Goal: Transaction & Acquisition: Purchase product/service

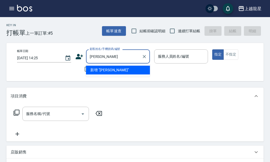
type input "[PERSON_NAME]"
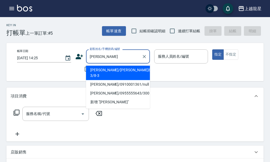
click at [115, 55] on input "[PERSON_NAME]" at bounding box center [114, 56] width 51 height 9
click at [147, 55] on icon "Clear" at bounding box center [144, 56] width 5 height 5
click at [122, 56] on input "顧客姓名/手機號碼/編號" at bounding box center [114, 56] width 51 height 9
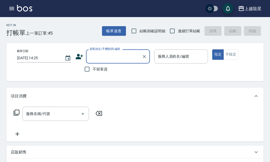
click at [114, 57] on input "顧客姓名/手機號碼/編號" at bounding box center [114, 56] width 51 height 9
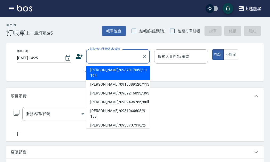
click at [135, 57] on input "顧客姓名/手機號碼/編號" at bounding box center [114, 56] width 51 height 9
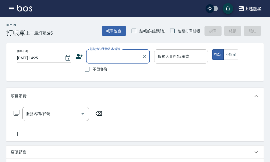
click at [169, 58] on input "服務人員姓名/編號" at bounding box center [181, 56] width 49 height 9
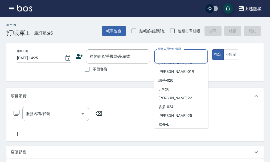
scroll to position [107, 0]
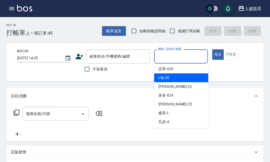
click at [179, 78] on div "Lily -20" at bounding box center [181, 77] width 54 height 9
type input "Lily-20"
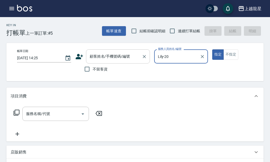
click at [102, 60] on input "顧客姓名/手機號碼/編號" at bounding box center [114, 56] width 51 height 9
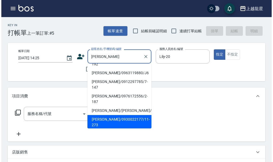
scroll to position [0, 0]
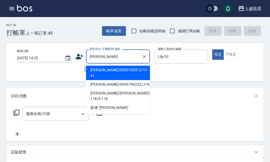
click at [125, 69] on li "[PERSON_NAME]/0920105312/11-41" at bounding box center [118, 73] width 64 height 14
type input "李美娟/0920105312/11-41"
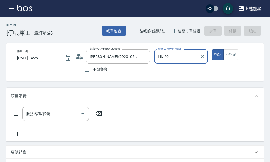
type input "Alisa-10"
click at [80, 54] on icon at bounding box center [79, 57] width 8 height 8
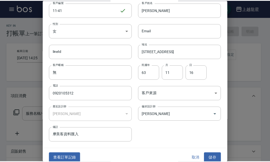
scroll to position [23, 0]
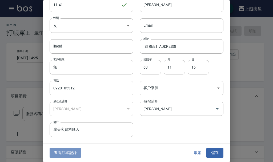
click at [67, 151] on button "查看訂單記錄" at bounding box center [65, 153] width 31 height 10
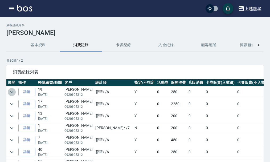
click at [13, 92] on icon "expand row" at bounding box center [12, 92] width 6 height 6
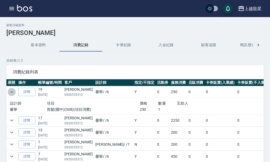
click at [13, 92] on icon "expand row" at bounding box center [11, 92] width 3 height 2
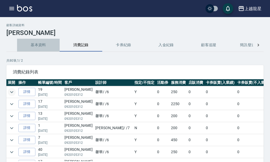
click at [40, 46] on button "基本資料" at bounding box center [38, 45] width 43 height 13
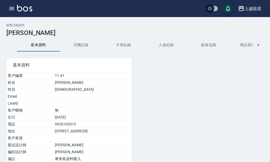
click at [22, 10] on img at bounding box center [24, 8] width 15 height 7
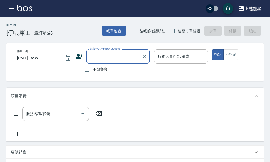
click at [111, 59] on input "顧客姓名/手機號碼/編號" at bounding box center [114, 56] width 51 height 9
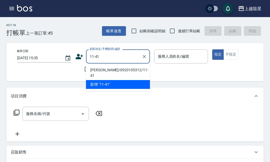
click at [96, 71] on li "李美娟/0920105312/11-41" at bounding box center [118, 73] width 64 height 14
type input "李美娟/0920105312/11-41"
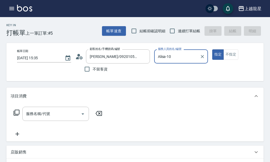
click at [192, 58] on input "Alisa-10" at bounding box center [177, 56] width 41 height 9
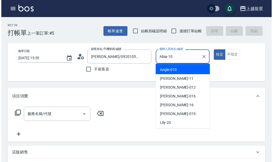
scroll to position [80, 0]
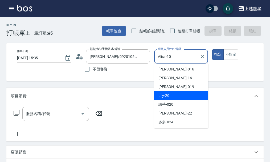
click at [169, 94] on span "Lily -20" at bounding box center [164, 96] width 11 height 6
type input "Lily-20"
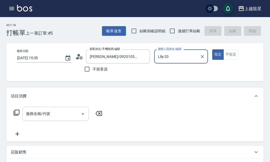
click at [60, 118] on input "服務名稱/代號" at bounding box center [52, 113] width 54 height 9
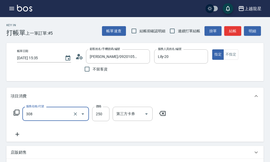
type input "剪髮(國中)(308)"
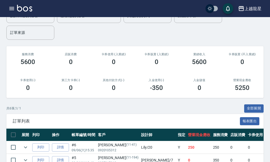
scroll to position [1, 0]
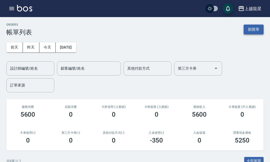
click at [257, 32] on button "新開單" at bounding box center [254, 30] width 20 height 10
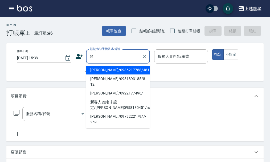
click at [97, 89] on li "呂文元/0922177496/" at bounding box center [118, 93] width 64 height 9
type input "呂文元/0922177496/"
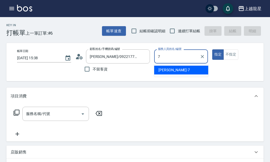
type input "雅君-7"
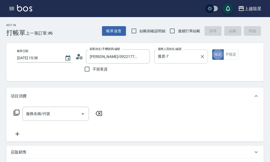
type button "true"
click at [42, 117] on div "服務名稱/代號 服務名稱/代號" at bounding box center [55, 114] width 67 height 14
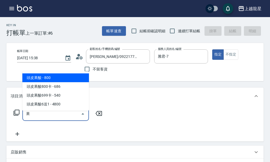
click at [58, 77] on span "頭皮果酸 - 800" at bounding box center [55, 77] width 67 height 9
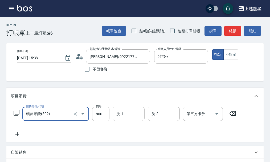
type input "頭皮果酸(502)"
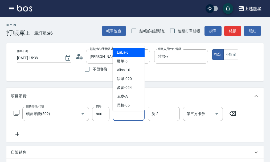
click at [123, 118] on input "洗-1" at bounding box center [128, 113] width 27 height 9
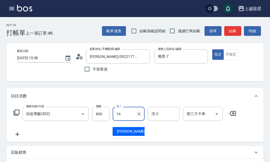
type input "義潔-16"
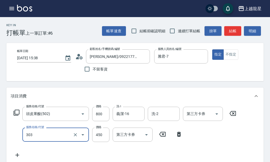
type input "剪髮(303)"
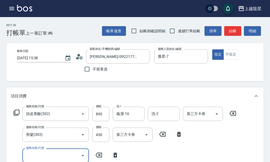
scroll to position [2, 0]
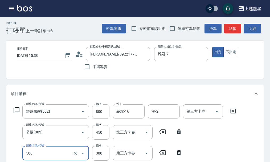
type input "一般洗髮(500)"
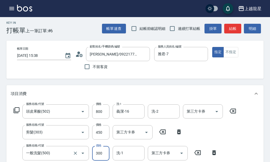
scroll to position [5, 0]
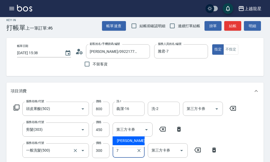
type input "雅君-7"
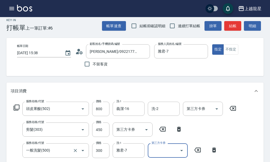
scroll to position [99, 0]
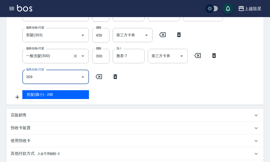
type input "剪髮(國小)(309)"
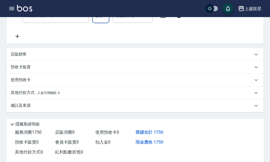
scroll to position [203, 0]
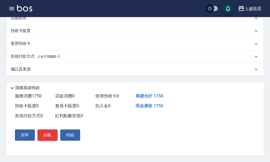
click at [49, 134] on button "結帳" at bounding box center [48, 134] width 20 height 11
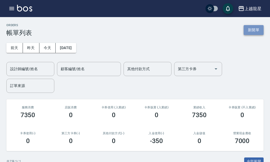
click at [255, 31] on button "新開單" at bounding box center [254, 30] width 20 height 10
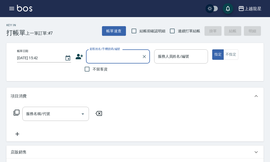
click at [115, 57] on input "顧客姓名/手機號碼/編號" at bounding box center [114, 56] width 51 height 9
type input "0919068812"
click at [170, 70] on div "帳單日期 2025/09/06 15:42 顧客姓名/手機號碼/編號 顧客姓名/手機號碼/編號 不留客資 服務人員姓名/編號 服務人員姓名/編號 指定 不指定" at bounding box center [140, 61] width 254 height 25
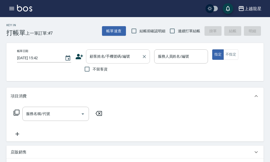
click at [125, 60] on input "顧客姓名/手機號碼/編號" at bounding box center [114, 56] width 51 height 9
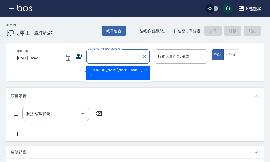
click at [119, 70] on li "李宜亘/0919068812/12-2" at bounding box center [118, 73] width 64 height 14
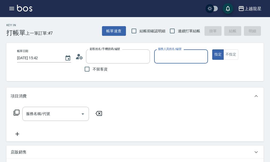
type input "李宜亘/0919068812/12-2"
type input "雅君-7"
click at [145, 57] on icon "Clear" at bounding box center [144, 56] width 5 height 5
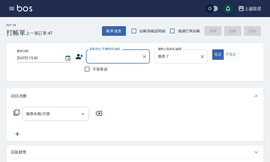
click at [203, 52] on div at bounding box center [202, 56] width 7 height 14
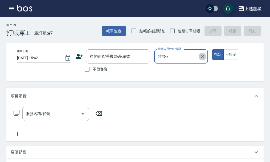
click at [203, 57] on icon "Clear" at bounding box center [202, 56] width 5 height 5
click at [122, 58] on input "顧客姓名/手機號碼/編號" at bounding box center [114, 56] width 51 height 9
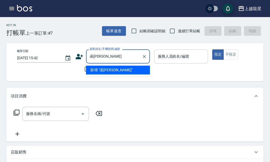
click at [99, 57] on input "函怡萱" at bounding box center [114, 56] width 51 height 9
click at [92, 56] on input "函怡宣" at bounding box center [114, 56] width 51 height 9
click at [107, 60] on input "韓怡宣" at bounding box center [114, 56] width 51 height 9
click at [110, 57] on input "韓怡宣" at bounding box center [114, 56] width 51 height 9
drag, startPoint x: 90, startPoint y: 56, endPoint x: 145, endPoint y: 66, distance: 55.6
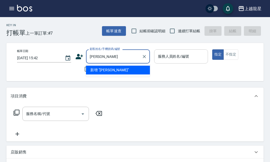
click at [145, 66] on body "上越龍星 登出 櫃檯作業 打帳單 帳單列表 現金收支登錄 高階收支登錄 材料自購登錄 每日結帳 現場電腦打卡 預約管理 預約管理 單日預約紀錄 單週預約紀錄 …" at bounding box center [135, 148] width 270 height 296
click at [117, 59] on input "韓怡宣" at bounding box center [114, 56] width 51 height 9
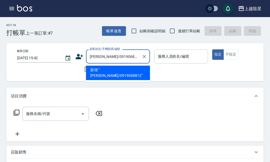
type input "韓怡宣/0919068812"
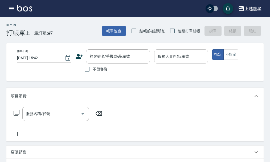
click at [172, 70] on div "帳單日期 2025/09/06 15:42 顧客姓名/手機號碼/編號 顧客姓名/手機號碼/編號 不留客資 服務人員姓名/編號 服務人員姓名/編號 指定 不指定" at bounding box center [140, 61] width 254 height 25
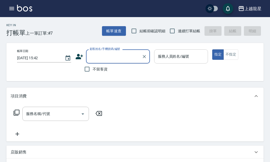
click at [115, 59] on input "顧客姓名/手機號碼/編號" at bounding box center [114, 56] width 51 height 9
click at [117, 58] on input "顧客姓名/手機號碼/編號" at bounding box center [114, 56] width 51 height 9
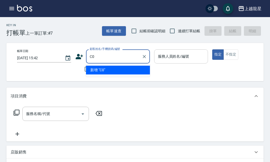
type input "C"
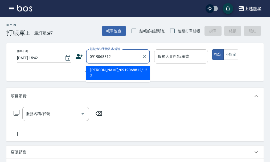
click at [117, 58] on input "0919068812" at bounding box center [114, 56] width 51 height 9
click at [90, 56] on input "0919068812" at bounding box center [114, 56] width 51 height 9
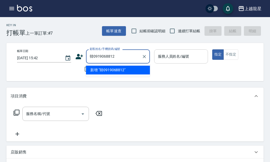
click at [93, 57] on input "韓0919068812" at bounding box center [114, 56] width 51 height 9
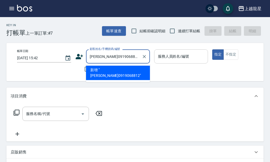
click at [93, 57] on input "韓怡0919068812" at bounding box center [114, 56] width 51 height 9
click at [97, 57] on input "韓怡0919068812" at bounding box center [114, 56] width 51 height 9
click at [126, 57] on input "[PERSON_NAME]0919068812" at bounding box center [114, 56] width 51 height 9
click at [119, 69] on li "新增 "韓怡宣0919068812"" at bounding box center [118, 73] width 64 height 14
type input "[PERSON_NAME]0919068812"
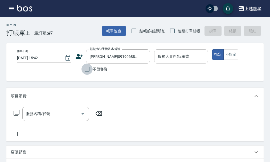
drag, startPoint x: 87, startPoint y: 68, endPoint x: 108, endPoint y: 58, distance: 22.5
click at [88, 68] on input "不留客資" at bounding box center [87, 68] width 11 height 11
checkbox input "true"
click at [90, 69] on input "不留客資" at bounding box center [87, 68] width 11 height 11
checkbox input "false"
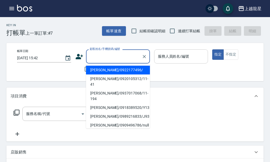
click at [101, 57] on input "顧客姓名/手機號碼/編號" at bounding box center [114, 56] width 51 height 9
click at [102, 57] on input "顧客姓名/手機號碼/編號" at bounding box center [114, 56] width 51 height 9
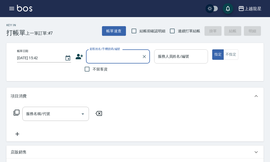
click at [102, 57] on input "顧客姓名/手機號碼/編號" at bounding box center [114, 56] width 51 height 9
click at [105, 57] on input "顧客姓名/手機號碼/編號" at bounding box center [114, 56] width 51 height 9
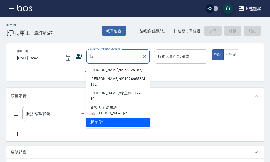
click at [105, 55] on input "韓" at bounding box center [114, 56] width 51 height 9
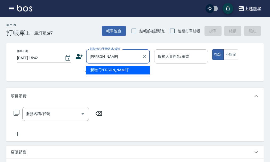
click at [105, 55] on input "韓怡" at bounding box center [114, 56] width 51 height 9
click at [105, 55] on input "韓怡宣" at bounding box center [114, 56] width 51 height 9
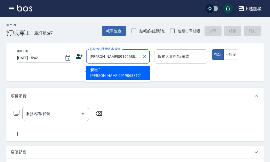
click at [106, 68] on li "新增 "韓怡宣0919068812"" at bounding box center [118, 73] width 64 height 14
type input "[PERSON_NAME]0919068812"
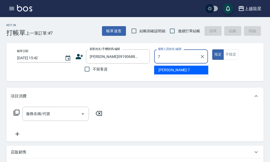
type input "雅君-7"
type button "true"
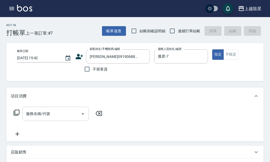
click at [62, 118] on input "服務名稱/代號" at bounding box center [52, 113] width 54 height 9
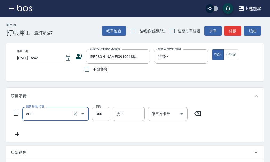
type input "一般洗髮(500)"
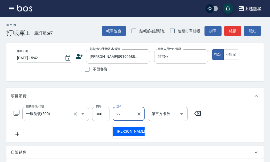
type input "阿琳-22"
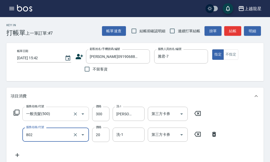
type input "潤絲(802)"
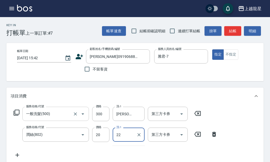
type input "阿琳-22"
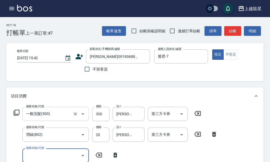
scroll to position [2, 0]
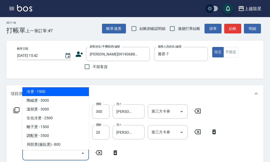
click at [29, 155] on input "服務名稱/代號" at bounding box center [52, 152] width 54 height 9
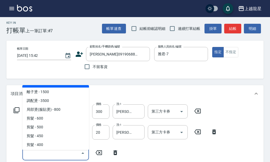
scroll to position [80, 0]
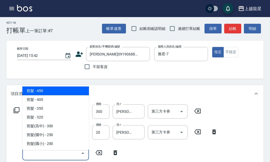
click at [41, 93] on span "剪髮 - 450" at bounding box center [55, 90] width 67 height 9
type input "剪髮(303)"
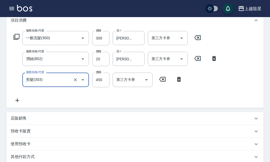
scroll to position [182, 0]
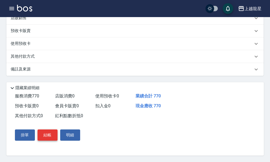
click at [55, 132] on button "結帳" at bounding box center [48, 134] width 20 height 11
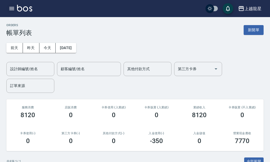
click at [12, 9] on icon "button" at bounding box center [11, 8] width 5 height 3
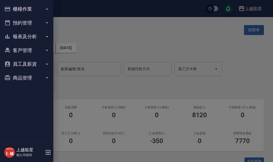
click at [35, 22] on button "預約管理" at bounding box center [26, 23] width 49 height 14
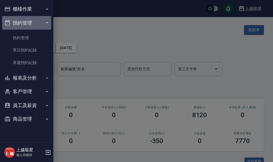
click at [33, 25] on button "預約管理" at bounding box center [26, 23] width 49 height 14
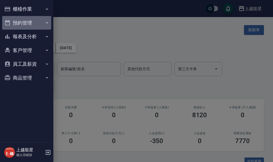
click at [33, 25] on button "預約管理" at bounding box center [26, 23] width 49 height 14
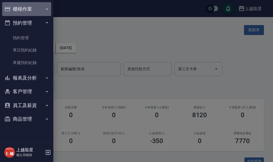
click at [35, 10] on button "櫃檯作業" at bounding box center [26, 9] width 49 height 14
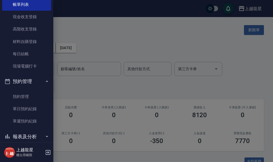
scroll to position [81, 0]
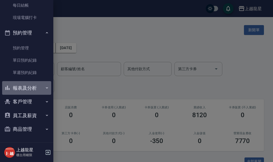
click at [30, 90] on button "報表及分析" at bounding box center [26, 88] width 49 height 14
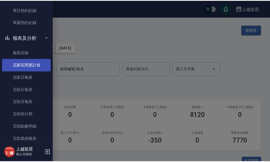
scroll to position [187, 0]
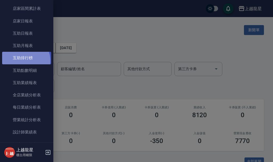
click at [22, 61] on link "互助排行榜" at bounding box center [26, 58] width 49 height 12
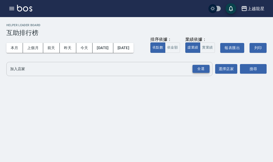
click at [195, 73] on div "全選" at bounding box center [200, 69] width 17 height 8
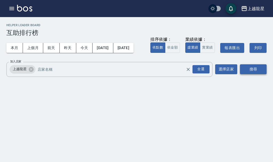
click at [256, 74] on button "搜尋" at bounding box center [253, 69] width 27 height 10
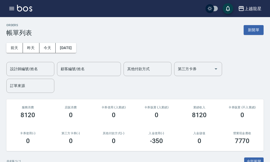
click at [24, 10] on img at bounding box center [24, 8] width 15 height 7
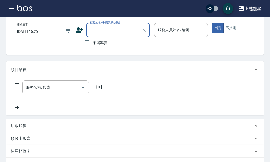
scroll to position [27, 0]
click at [59, 92] on input "服務名稱/代號" at bounding box center [52, 86] width 54 height 9
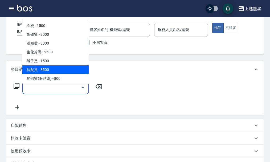
scroll to position [0, 0]
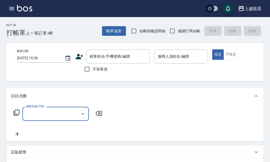
click at [99, 69] on span "不留客資" at bounding box center [100, 69] width 15 height 6
click at [93, 69] on input "不留客資" at bounding box center [87, 68] width 11 height 11
checkbox input "true"
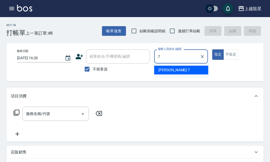
type input "雅君-7"
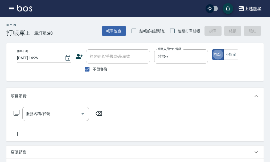
type button "true"
click at [235, 54] on button "不指定" at bounding box center [231, 54] width 15 height 10
click at [74, 114] on input "服務名稱/代號" at bounding box center [52, 113] width 54 height 9
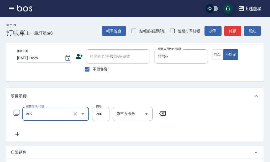
type input "剪髮(國小)(309)"
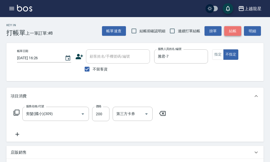
click at [234, 32] on button "結帳" at bounding box center [232, 31] width 17 height 10
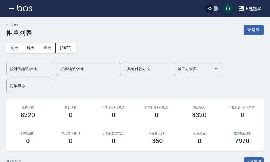
click at [41, 70] on input "設計師編號/姓名" at bounding box center [30, 68] width 43 height 9
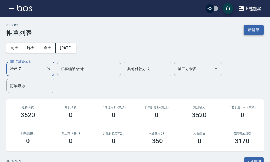
type input "雅君-7"
click at [252, 29] on button "新開單" at bounding box center [254, 30] width 20 height 10
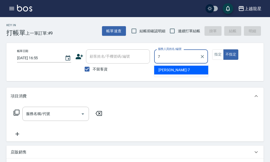
type input "雅君-7"
type button "false"
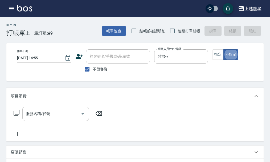
click at [42, 118] on input "服務名稱/代號" at bounding box center [52, 113] width 54 height 9
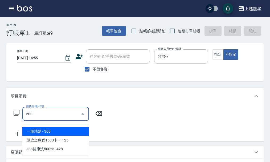
type input "一般洗髮(500)"
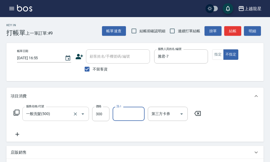
type input "1"
type input "阿琳-22"
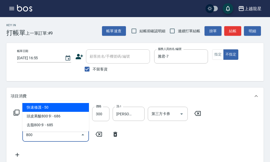
type input "快速修護(800)"
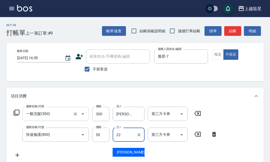
type input "阿琳-22"
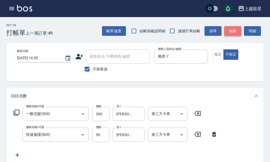
click at [236, 27] on button "結帳" at bounding box center [232, 31] width 17 height 10
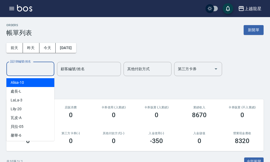
click at [39, 66] on input "設計師編號/姓名" at bounding box center [30, 68] width 43 height 9
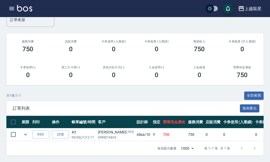
scroll to position [70, 0]
type input "Alisa-10"
click at [25, 131] on icon "expand row" at bounding box center [25, 134] width 6 height 6
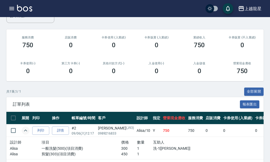
click at [25, 130] on icon "expand row" at bounding box center [25, 130] width 6 height 6
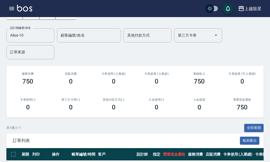
scroll to position [0, 0]
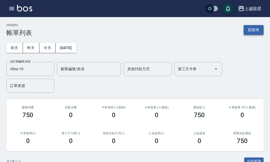
click at [248, 33] on button "新開單" at bounding box center [254, 30] width 20 height 10
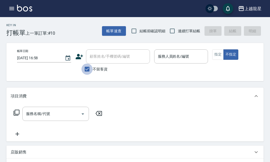
click at [84, 68] on input "不留客資" at bounding box center [87, 68] width 11 height 11
checkbox input "false"
click at [110, 55] on div "顧客姓名/手機號碼/編號 顧客姓名/手機號碼/編號" at bounding box center [118, 56] width 64 height 14
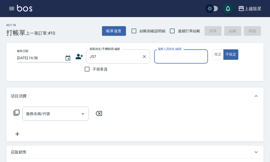
click at [118, 61] on input "J57" at bounding box center [114, 56] width 51 height 9
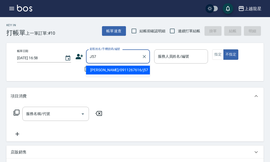
click at [118, 70] on li "鄭瓴吟/0911267616/j57" at bounding box center [118, 70] width 64 height 9
type input "鄭瓴吟/0911267616/j57"
type input "Alisa-10"
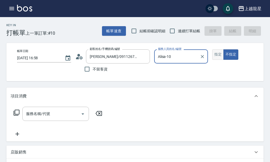
click at [217, 58] on button "指定" at bounding box center [217, 54] width 11 height 10
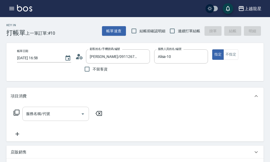
click at [47, 117] on div "服務名稱/代號 服務名稱/代號" at bounding box center [55, 114] width 67 height 14
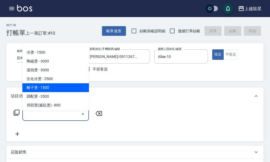
click at [71, 86] on span "離子燙 - 1500" at bounding box center [55, 87] width 67 height 9
type input "離子燙(205)"
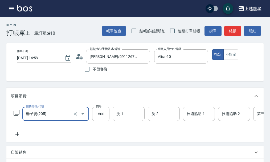
click at [123, 115] on div "洗-1 洗-1" at bounding box center [129, 114] width 32 height 14
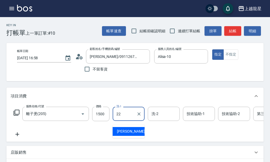
type input "阿琳-22"
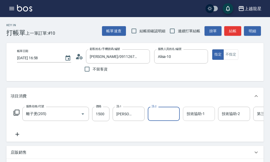
click at [194, 117] on div "技術協助-1 技術協助-1" at bounding box center [199, 114] width 32 height 14
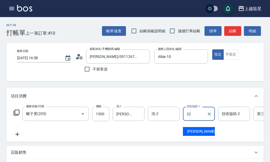
type input "阿琳-22"
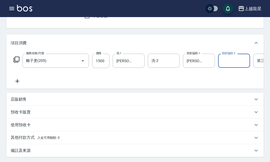
scroll to position [53, 0]
click at [18, 83] on icon at bounding box center [17, 81] width 4 height 4
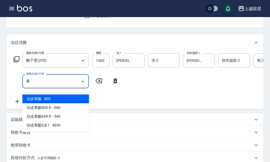
click at [86, 97] on span "頭皮果酸 - 800" at bounding box center [55, 98] width 67 height 9
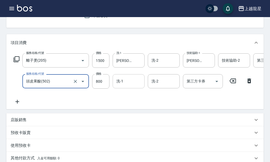
type input "頭皮果酸(502)"
click at [132, 84] on input "洗-1" at bounding box center [128, 81] width 27 height 9
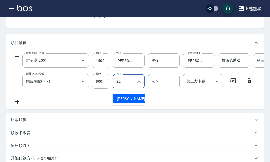
type input "阿琳-22"
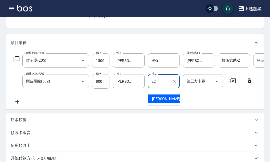
type input "阿琳-22"
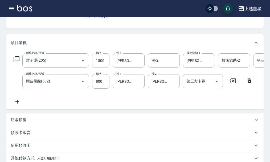
click at [17, 103] on icon at bounding box center [17, 102] width 4 height 4
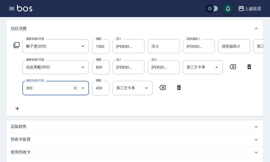
scroll to position [80, 0]
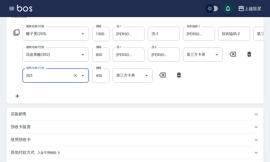
type input "剪髮(303)"
click at [17, 99] on icon at bounding box center [17, 96] width 13 height 6
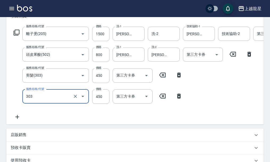
type input "剪髮(303)"
click at [88, 118] on div "服務名稱/代號 離子燙(205) 服務名稱/代號 價格 1500 價格 洗-1 阿琳-22 洗-1 洗-2 洗-2 技術協助-1 阿琳-22 技術協助-1 技…" at bounding box center [160, 73] width 299 height 93
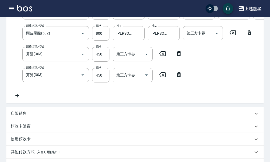
scroll to position [74, 0]
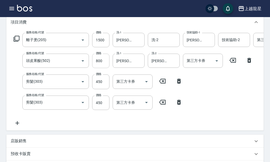
click at [104, 68] on input "800" at bounding box center [100, 61] width 17 height 14
type input "600"
click at [96, 126] on div "服務名稱/代號 離子燙(205) 服務名稱/代號 價格 1500 價格 洗-1 阿琳-22 洗-1 洗-2 洗-2 技術協助-1 阿琳-22 技術協助-1 技…" at bounding box center [160, 79] width 299 height 93
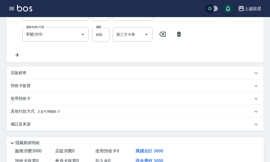
scroll to position [207, 0]
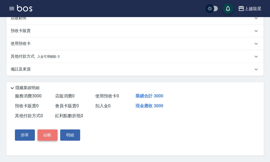
click at [53, 135] on button "結帳" at bounding box center [48, 134] width 20 height 11
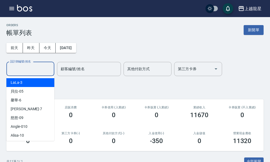
click at [22, 73] on input "設計師編號/姓名" at bounding box center [30, 68] width 43 height 9
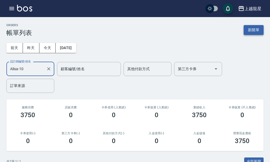
type input "Alisa-10"
click at [254, 29] on button "新開單" at bounding box center [254, 30] width 20 height 10
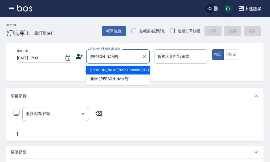
click at [99, 70] on li "邱千慈/0961006680/J117" at bounding box center [118, 70] width 64 height 9
type input "邱千慈/0961006680/J117"
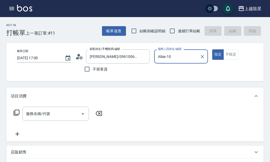
type input "Alisa-10"
click at [13, 8] on icon "button" at bounding box center [12, 8] width 6 height 6
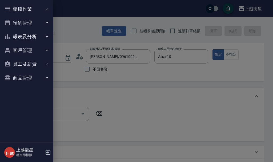
click at [13, 7] on button "櫃檯作業" at bounding box center [26, 9] width 49 height 14
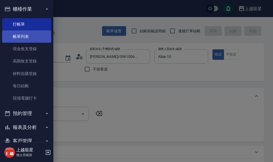
click at [20, 35] on link "帳單列表" at bounding box center [26, 36] width 49 height 12
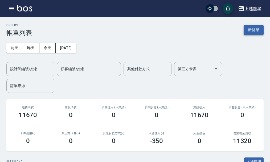
click at [252, 31] on button "新開單" at bounding box center [254, 30] width 20 height 10
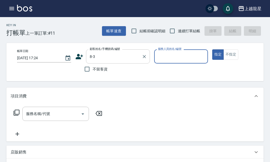
click at [99, 58] on input "8-3" at bounding box center [114, 56] width 51 height 9
type input "劉怡寧/劉怡寧8-3/8-3"
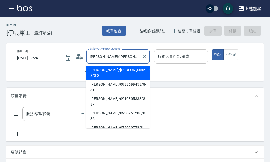
click at [173, 50] on div "服務人員姓名/編號" at bounding box center [181, 56] width 54 height 14
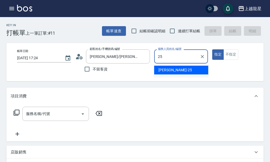
click at [164, 69] on span "淑雲 -25" at bounding box center [176, 70] width 34 height 6
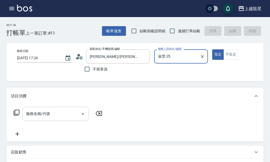
type input "淑雲-25"
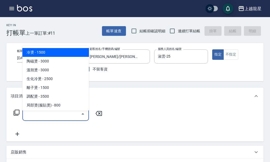
click at [39, 115] on div "服務名稱/代號 服務名稱/代號" at bounding box center [55, 114] width 67 height 14
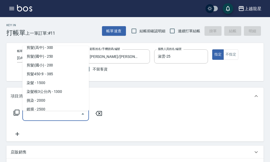
scroll to position [133, 0]
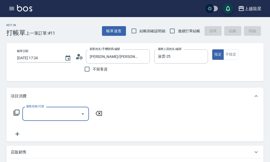
click at [31, 118] on input "服務名稱/代號" at bounding box center [52, 113] width 54 height 9
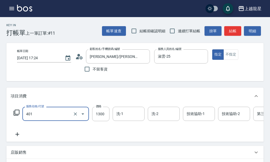
type input "染髮根3公分內(401)"
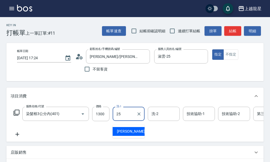
type input "淑雲-25"
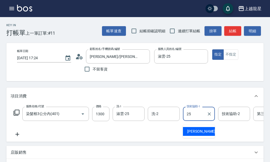
type input "淑雲-25"
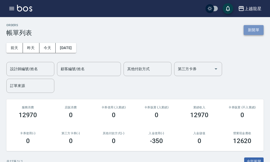
click at [258, 31] on button "新開單" at bounding box center [254, 30] width 20 height 10
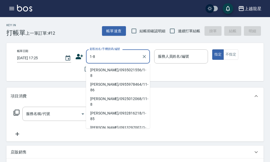
click at [111, 71] on li "黃麗芬/0935021556/1-8" at bounding box center [118, 73] width 64 height 14
type input "黃麗芬/0935021556/1-8"
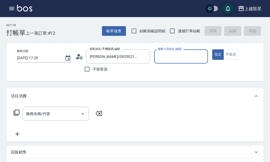
type input "淑雲-25"
click at [16, 115] on icon at bounding box center [16, 112] width 6 height 6
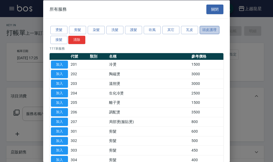
click at [206, 27] on button "頭皮護理" at bounding box center [210, 30] width 20 height 8
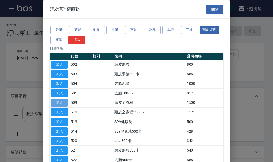
click at [62, 103] on button "加入" at bounding box center [59, 102] width 17 height 8
type input "頭皮全療程(509)"
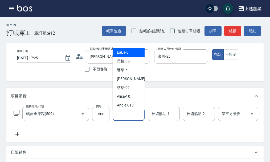
click at [132, 118] on input "洗-1" at bounding box center [128, 113] width 27 height 9
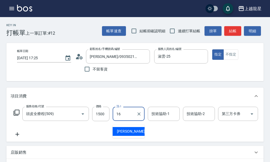
type input "義潔-16"
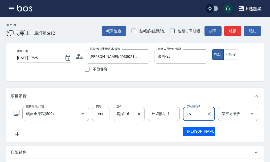
type input "義潔-16"
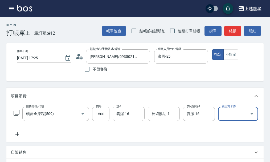
drag, startPoint x: 17, startPoint y: 138, endPoint x: 26, endPoint y: 121, distance: 18.7
click at [17, 136] on icon at bounding box center [17, 134] width 4 height 4
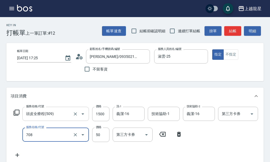
type input "吹捲.造型.包頭(708)"
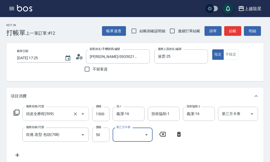
scroll to position [2, 0]
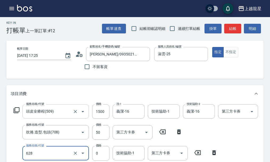
type input "1200以上護髮套卡(628)"
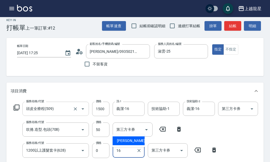
type input "義潔-16"
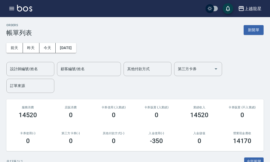
click at [30, 5] on img at bounding box center [24, 8] width 15 height 7
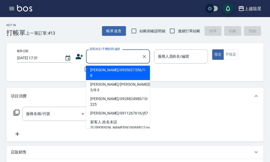
click at [124, 59] on input "顧客姓名/手機號碼/編號" at bounding box center [114, 56] width 51 height 9
click at [111, 59] on input "顧客姓名/手機號碼/編號" at bounding box center [114, 56] width 51 height 9
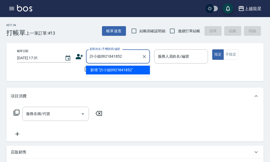
type input "許小姐0921841852"
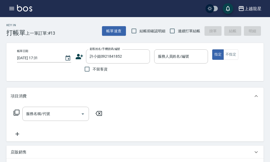
click at [80, 58] on icon at bounding box center [79, 56] width 7 height 5
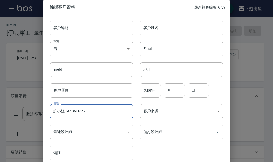
drag, startPoint x: 65, startPoint y: 111, endPoint x: 53, endPoint y: 115, distance: 12.7
click at [53, 115] on input "許小姐0921841852" at bounding box center [92, 111] width 84 height 14
type input "0921841852"
click at [178, 30] on input "客戶姓名" at bounding box center [182, 28] width 84 height 14
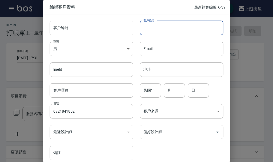
paste input "許小姐"
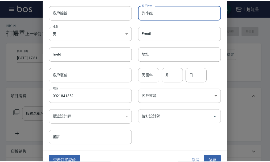
scroll to position [23, 0]
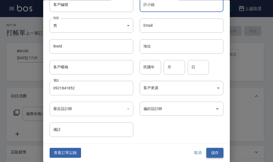
type input "許小姐"
click at [217, 154] on button "儲存" at bounding box center [214, 153] width 17 height 10
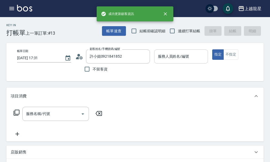
click at [162, 56] on input "服務人員姓名/編號" at bounding box center [181, 56] width 49 height 9
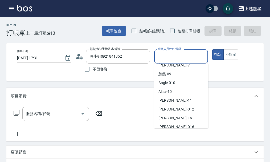
scroll to position [107, 0]
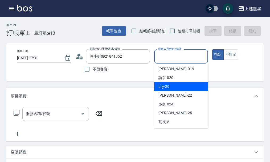
click at [173, 85] on div "Lily -20" at bounding box center [181, 86] width 54 height 9
type input "Lily-20"
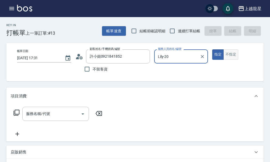
click at [234, 56] on button "不指定" at bounding box center [231, 54] width 15 height 10
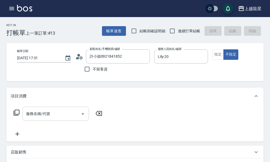
click at [50, 118] on input "服務名稱/代號" at bounding box center [52, 113] width 54 height 9
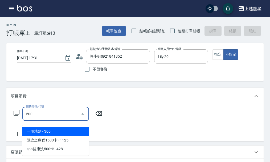
type input "一般洗髮(500)"
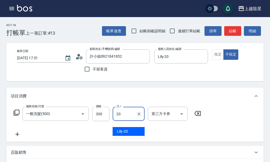
type input "Lily-20"
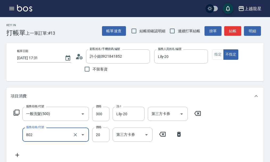
type input "潤絲(802)"
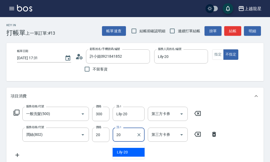
type input "Lily-20"
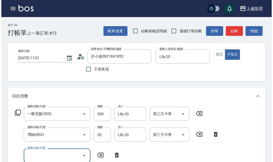
scroll to position [2, 0]
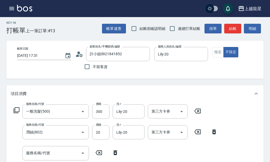
click at [18, 112] on icon at bounding box center [16, 110] width 6 height 6
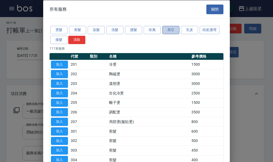
click at [167, 30] on button "其它" at bounding box center [170, 30] width 17 height 8
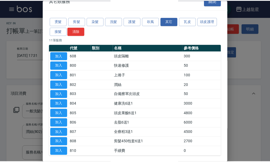
scroll to position [0, 0]
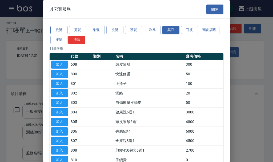
click at [56, 31] on button "燙髮" at bounding box center [58, 30] width 17 height 8
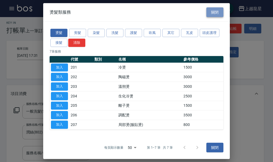
click at [209, 10] on button "關閉" at bounding box center [214, 12] width 17 height 10
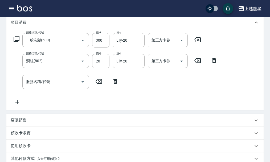
scroll to position [82, 0]
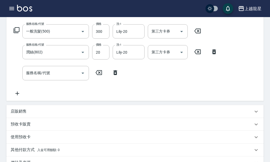
click at [16, 33] on icon at bounding box center [16, 30] width 6 height 6
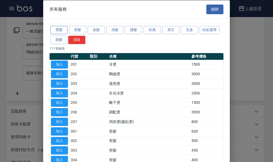
click at [63, 31] on button "燙髮" at bounding box center [58, 30] width 17 height 8
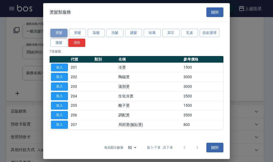
click at [61, 33] on button "燙髮" at bounding box center [58, 33] width 17 height 8
click at [78, 34] on button "剪髮" at bounding box center [77, 33] width 17 height 8
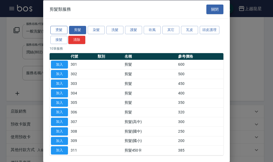
click at [60, 28] on button "燙髮" at bounding box center [58, 30] width 17 height 8
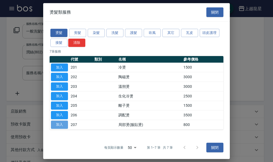
click at [57, 123] on button "加入" at bounding box center [59, 125] width 17 height 8
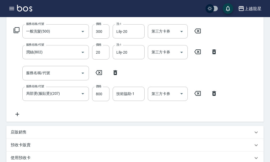
click at [116, 76] on icon at bounding box center [115, 72] width 13 height 6
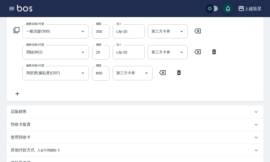
type input "局部燙(服貼燙)(207)"
click at [107, 79] on input "800" at bounding box center [100, 73] width 17 height 14
type input "50"
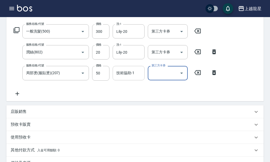
click at [126, 78] on input "技術協助-1" at bounding box center [128, 72] width 27 height 9
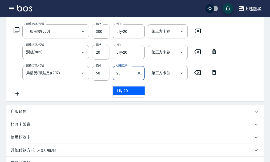
type input "Lily-20"
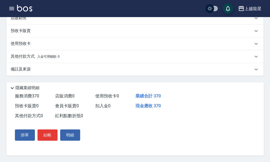
scroll to position [203, 0]
click at [49, 136] on button "結帳" at bounding box center [48, 134] width 20 height 11
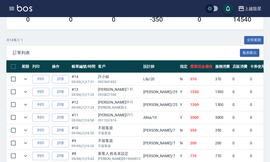
scroll to position [133, 0]
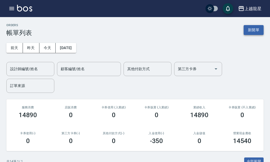
click at [257, 27] on button "新開單" at bounding box center [254, 30] width 20 height 10
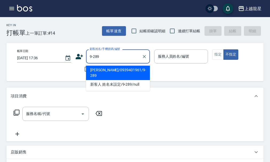
click at [113, 70] on li "[PERSON_NAME]/0939401961/9-289" at bounding box center [118, 73] width 64 height 14
type input "[PERSON_NAME]/0939401961/9-289"
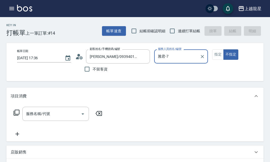
type input "雅君-7"
click at [215, 55] on button "指定" at bounding box center [217, 54] width 11 height 10
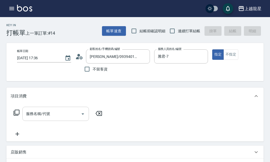
click at [58, 112] on div "服務名稱/代號" at bounding box center [55, 114] width 67 height 14
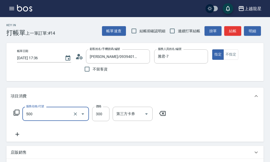
type input "一般洗髮(500)"
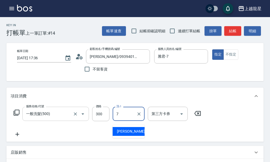
type input "雅君-7"
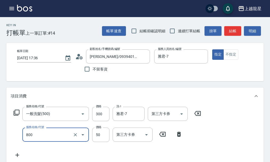
type input "快速修護(800)"
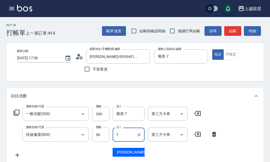
type input "雅君-7"
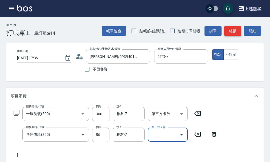
click at [234, 31] on button "結帳" at bounding box center [232, 31] width 17 height 10
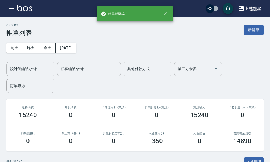
click at [36, 51] on button "昨天" at bounding box center [31, 48] width 17 height 10
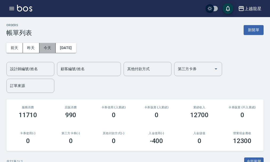
click at [47, 49] on button "今天" at bounding box center [47, 48] width 17 height 10
click at [41, 70] on input "設計師編號/姓名" at bounding box center [30, 68] width 43 height 9
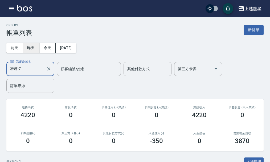
type input "雅君-7"
click at [38, 49] on button "昨天" at bounding box center [31, 48] width 17 height 10
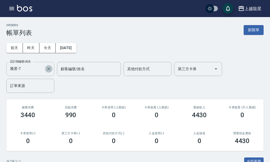
click at [47, 68] on icon "Clear" at bounding box center [48, 68] width 5 height 5
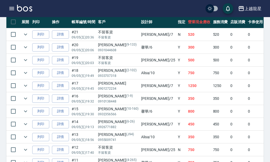
scroll to position [192, 0]
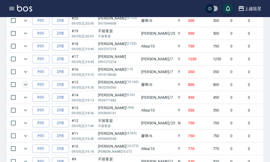
click at [27, 85] on icon "expand row" at bounding box center [25, 84] width 6 height 6
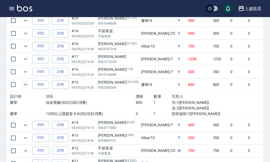
click at [27, 85] on icon "expand row" at bounding box center [25, 84] width 6 height 6
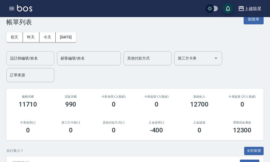
scroll to position [0, 0]
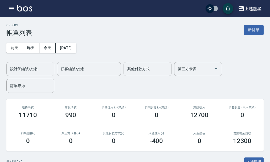
click at [32, 71] on input "設計師編號/姓名" at bounding box center [30, 68] width 43 height 9
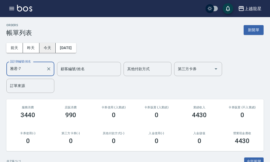
type input "雅君-7"
click at [45, 48] on button "今天" at bounding box center [47, 48] width 17 height 10
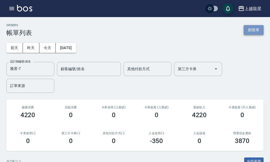
click at [246, 29] on button "新開單" at bounding box center [254, 30] width 20 height 10
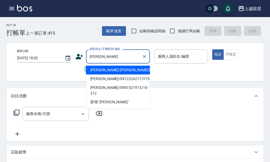
click at [135, 69] on li "[PERSON_NAME]/[PERSON_NAME]115/115" at bounding box center [118, 70] width 64 height 9
type input "[PERSON_NAME]/[PERSON_NAME]115/115"
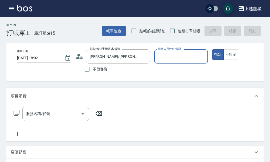
type input "Alisa-10"
